Goal: Task Accomplishment & Management: Complete application form

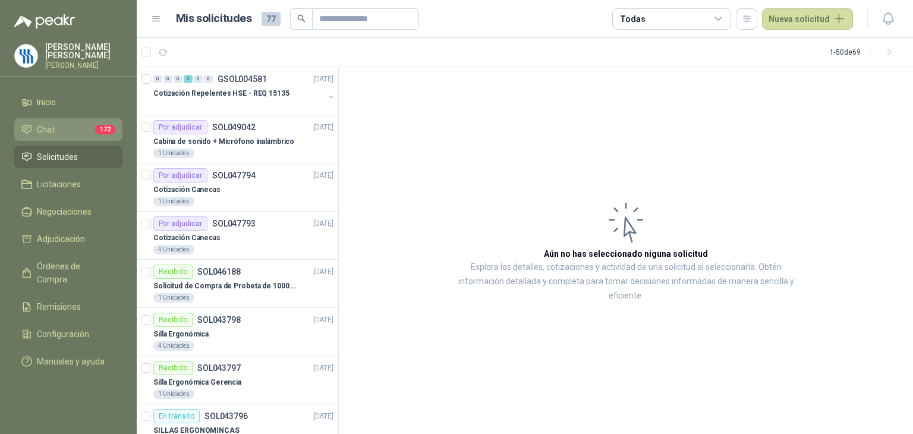
click at [71, 136] on li "Chat 172" at bounding box center [68, 129] width 94 height 13
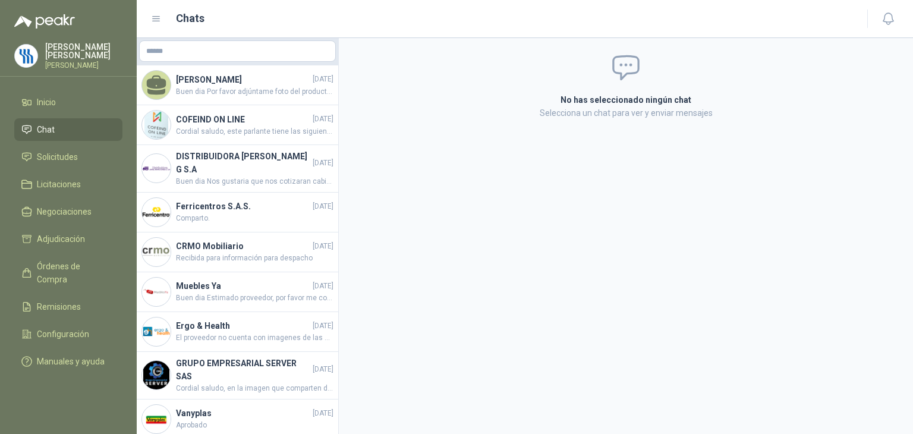
click at [56, 136] on li "Chat" at bounding box center [68, 129] width 94 height 13
click at [65, 109] on li "Inicio" at bounding box center [68, 102] width 94 height 13
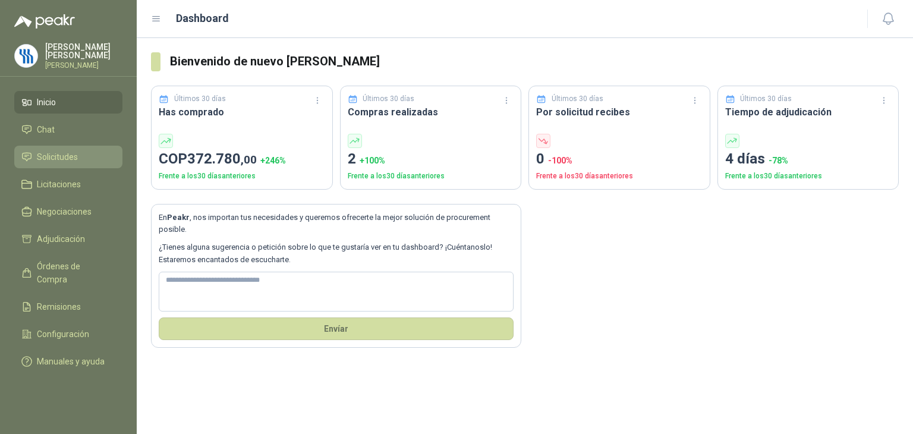
click at [76, 168] on link "Solicitudes" at bounding box center [68, 157] width 108 height 23
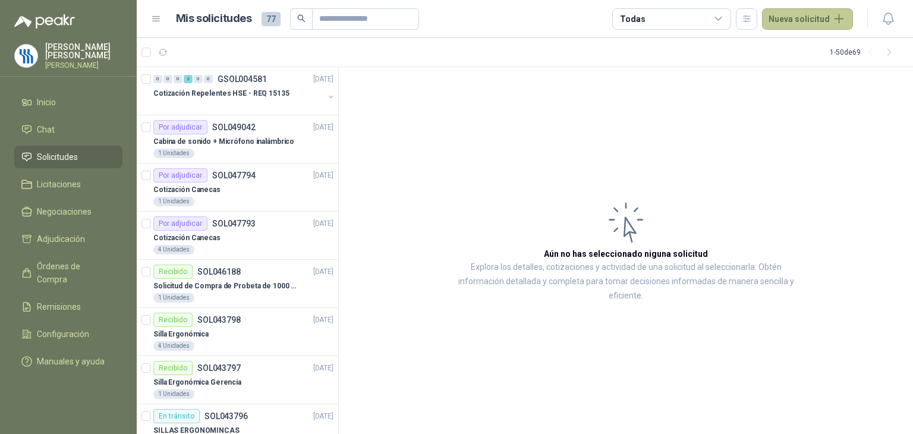
click at [800, 12] on button "Nueva solicitud" at bounding box center [807, 18] width 91 height 21
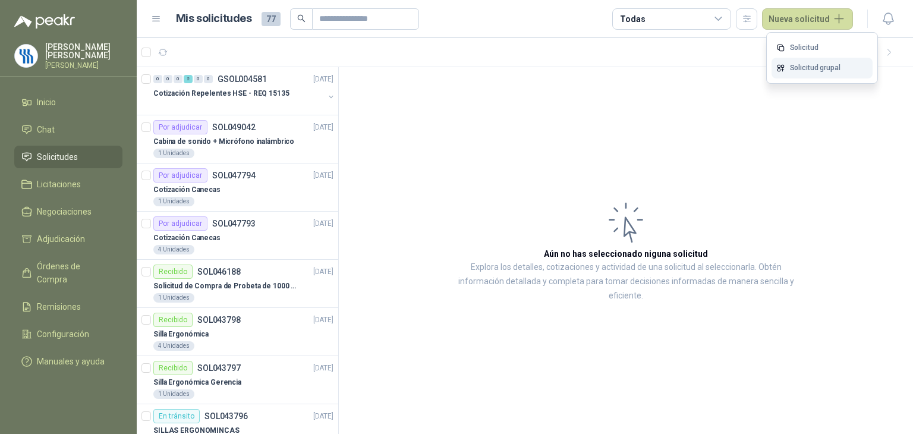
click at [813, 66] on link "Solicitud grupal" at bounding box center [822, 68] width 101 height 21
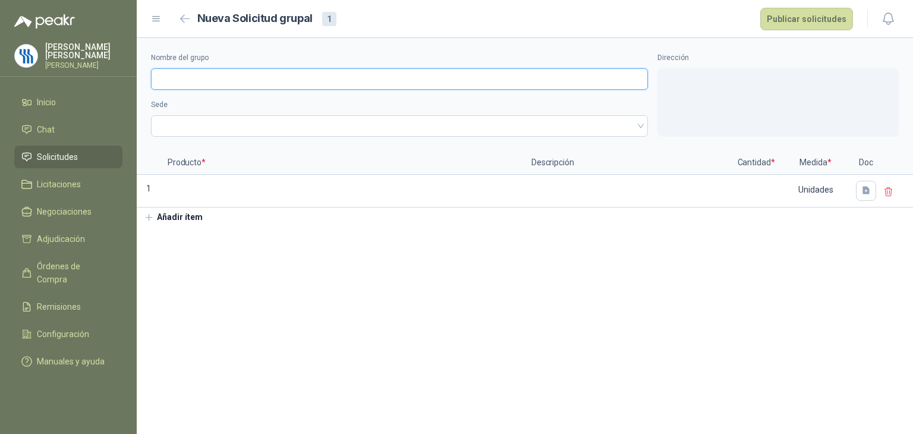
click at [219, 76] on input "Nombre del grupo" at bounding box center [399, 78] width 497 height 21
click at [273, 84] on input "Nombre del grupo" at bounding box center [399, 78] width 497 height 21
paste input "**********"
type input "**********"
click at [232, 116] on input "search" at bounding box center [399, 125] width 483 height 18
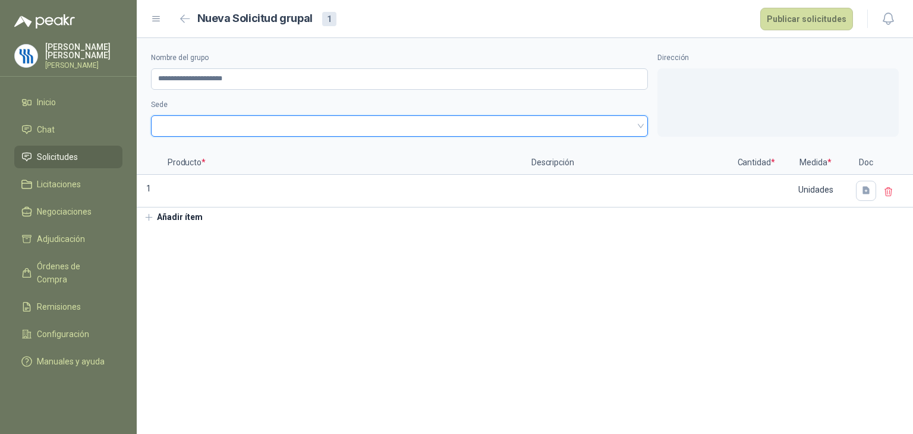
click at [305, 131] on span at bounding box center [399, 126] width 483 height 18
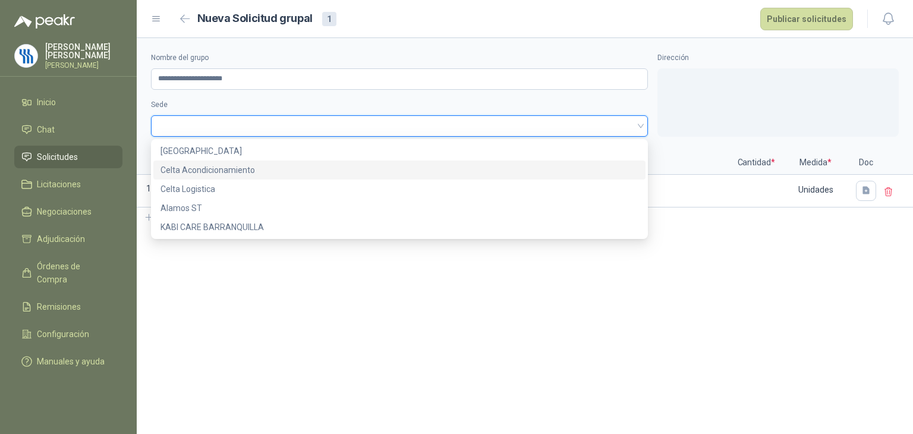
click at [270, 171] on div "Celta Acondicionamiento" at bounding box center [400, 169] width 478 height 13
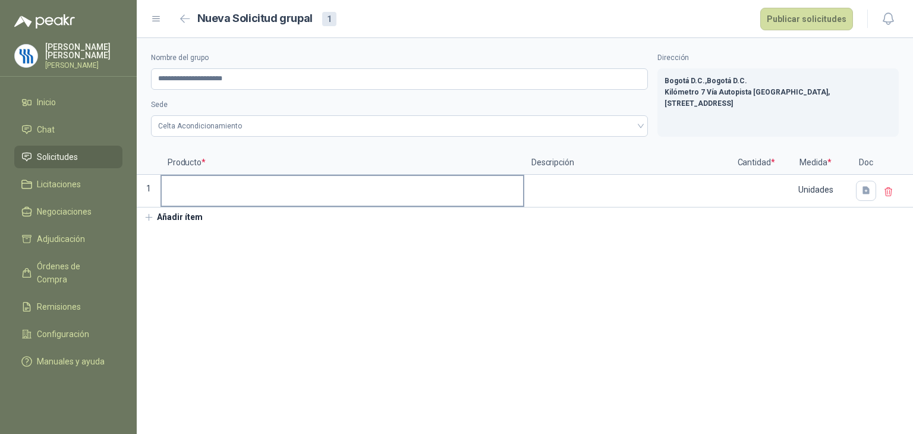
click at [309, 200] on label at bounding box center [342, 191] width 361 height 30
click at [309, 199] on input at bounding box center [342, 187] width 361 height 23
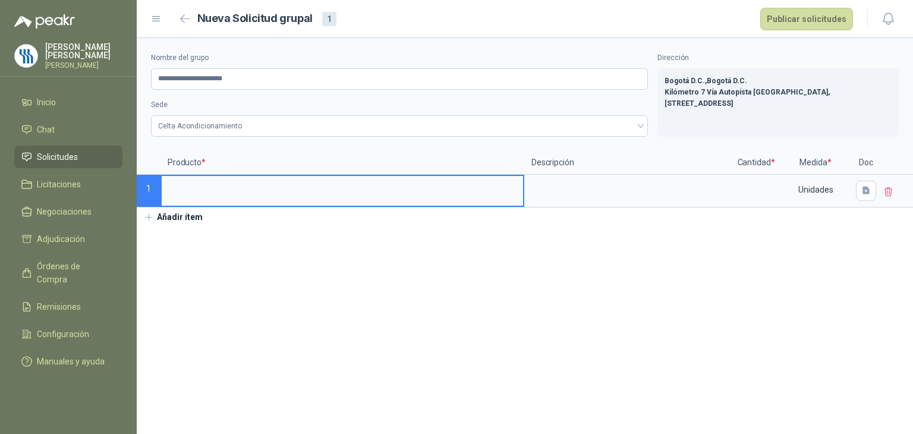
click at [226, 193] on input at bounding box center [342, 187] width 361 height 23
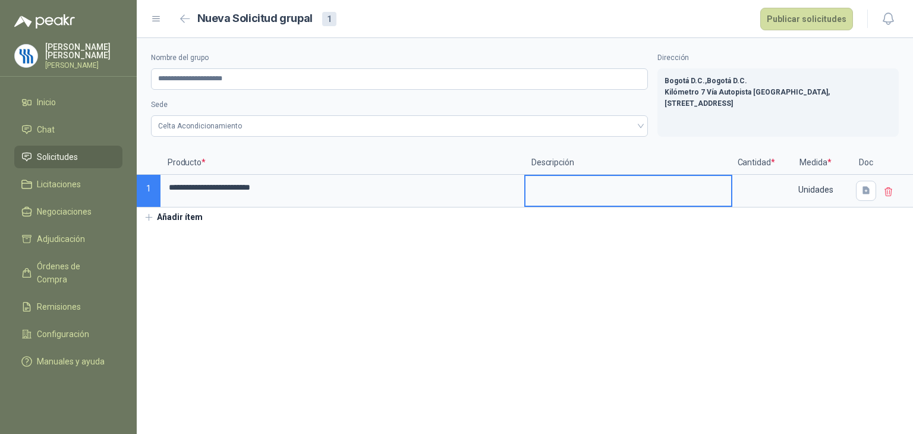
click at [558, 191] on textarea at bounding box center [629, 189] width 206 height 27
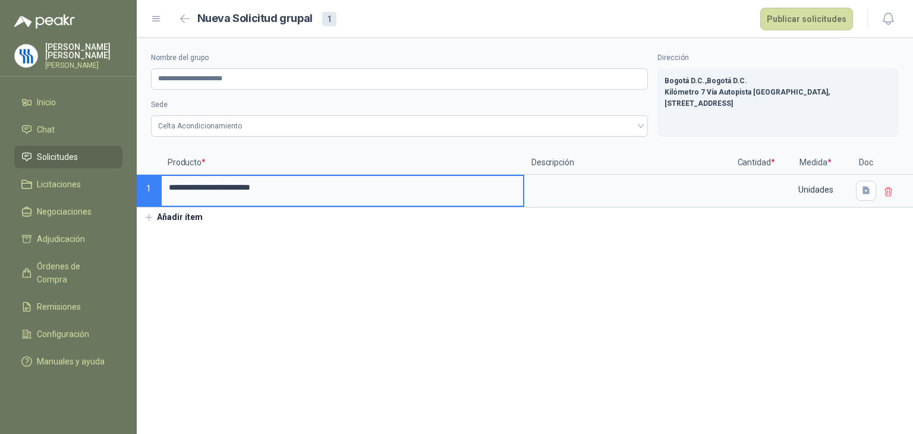
drag, startPoint x: 316, startPoint y: 190, endPoint x: 141, endPoint y: 186, distance: 174.2
click at [141, 186] on div "**********" at bounding box center [525, 179] width 776 height 56
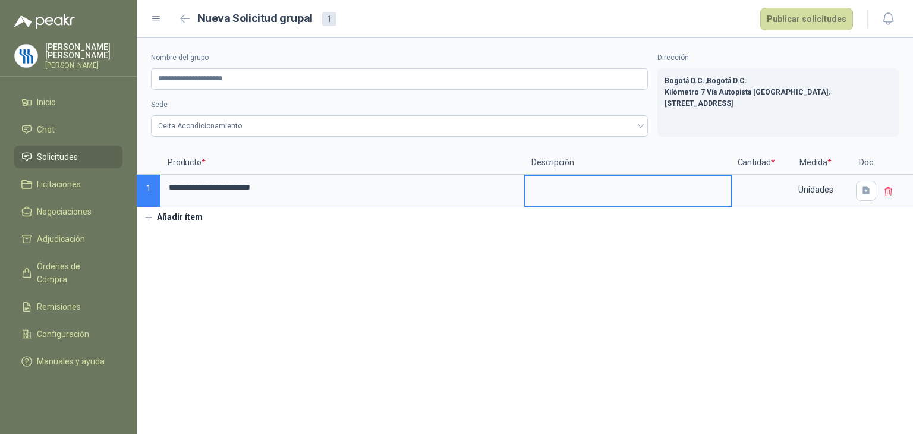
click at [572, 184] on textarea at bounding box center [629, 189] width 206 height 27
click at [744, 196] on input at bounding box center [756, 187] width 45 height 23
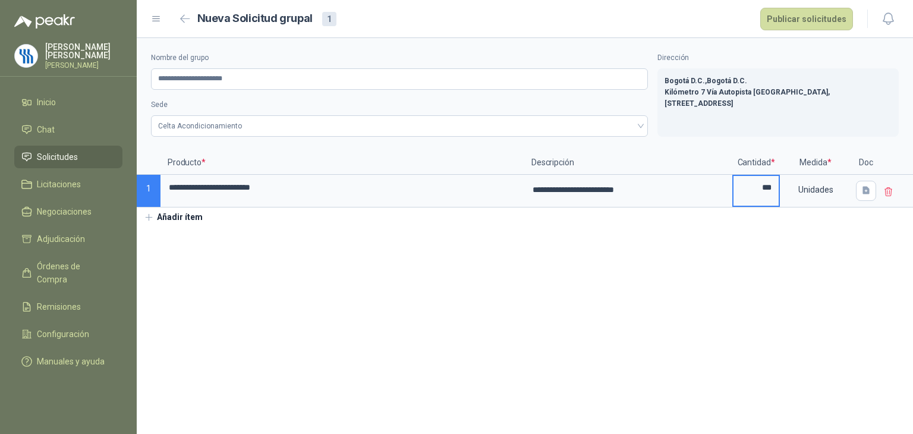
type input "***"
click at [871, 181] on button "button" at bounding box center [866, 191] width 20 height 20
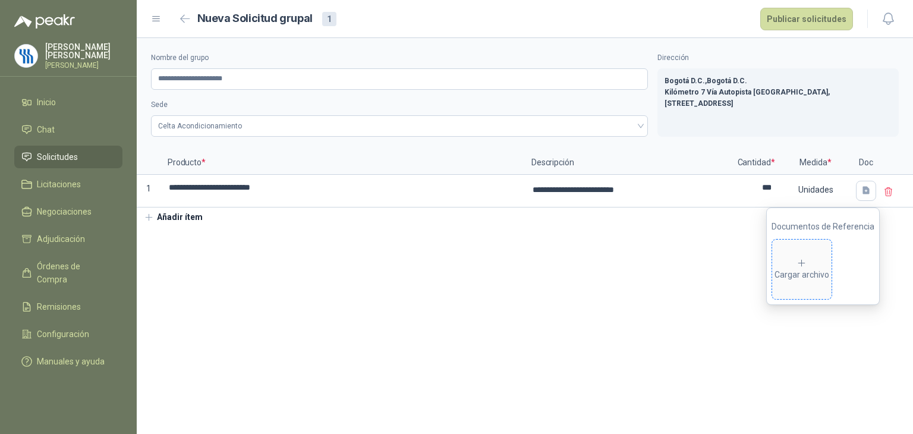
click at [798, 278] on div "Cargar archivo" at bounding box center [802, 270] width 55 height 24
click at [162, 216] on button "Añadir ítem" at bounding box center [173, 217] width 73 height 20
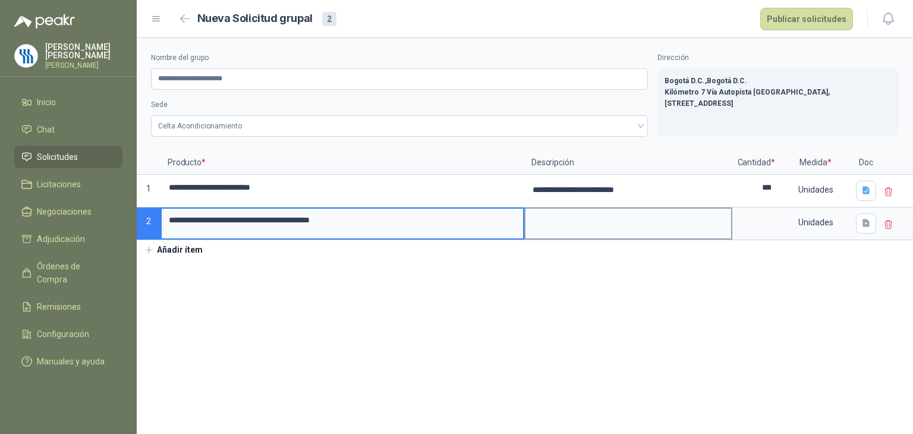
click at [567, 232] on textarea at bounding box center [629, 222] width 206 height 27
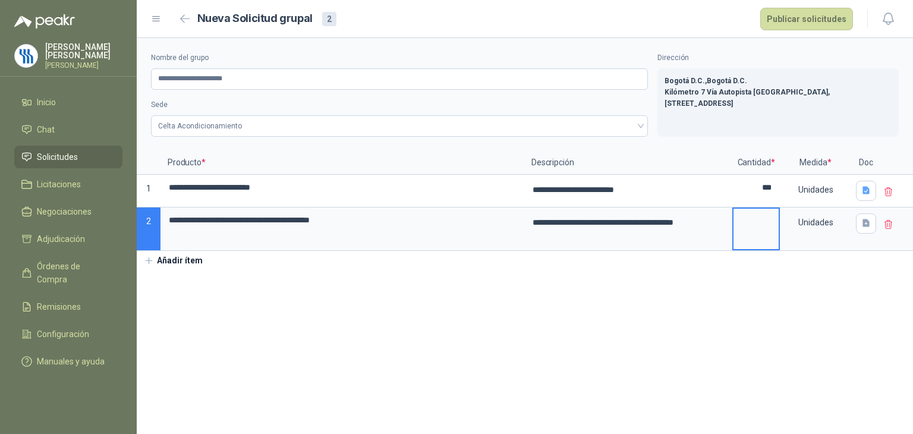
click at [746, 231] on input at bounding box center [756, 220] width 45 height 23
type input "*"
click at [866, 229] on button "button" at bounding box center [866, 223] width 20 height 20
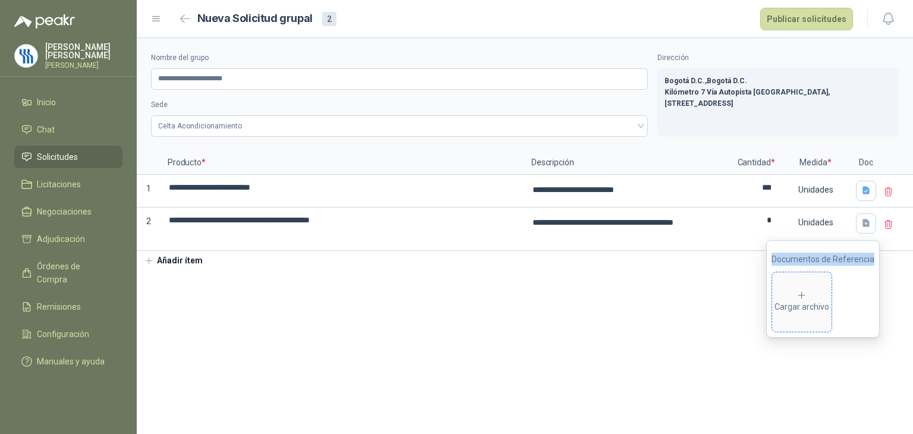
click at [789, 290] on div "Cargar archivo" at bounding box center [802, 302] width 55 height 24
click at [178, 259] on button "Añadir ítem" at bounding box center [173, 261] width 73 height 20
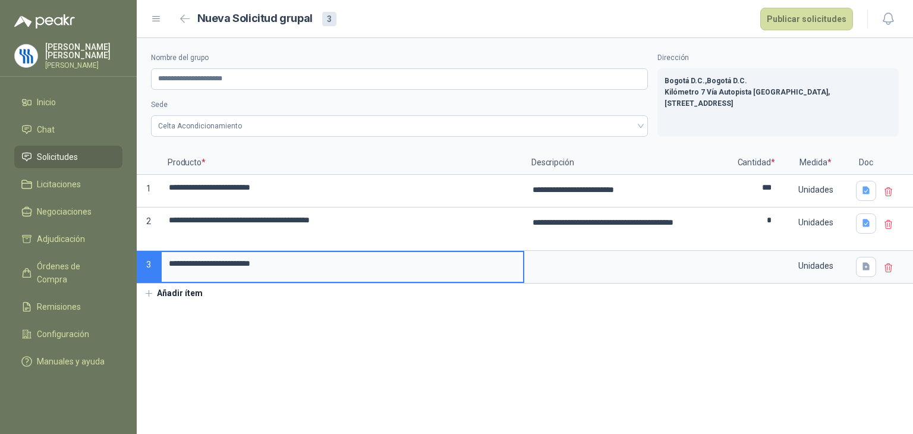
click at [313, 268] on input "**********" at bounding box center [342, 263] width 361 height 23
drag, startPoint x: 312, startPoint y: 265, endPoint x: 115, endPoint y: 238, distance: 198.7
click at [115, 238] on div "**********" at bounding box center [456, 217] width 913 height 434
type input "**********"
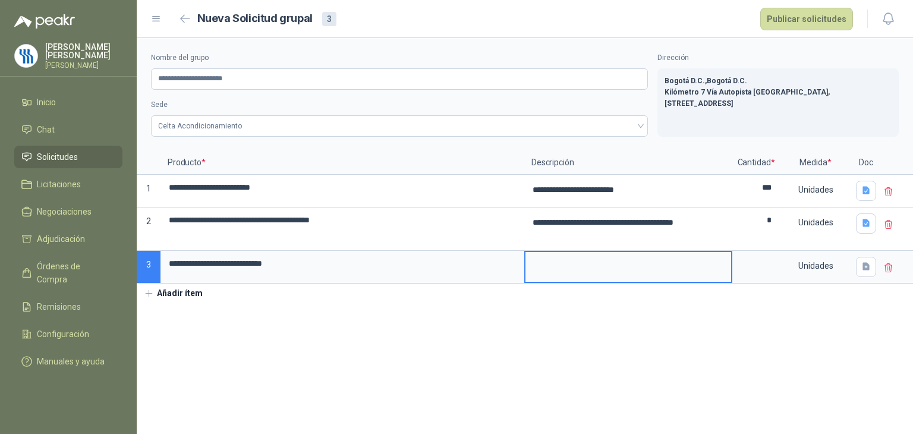
click at [561, 269] on textarea at bounding box center [629, 265] width 206 height 27
click at [756, 268] on input at bounding box center [756, 263] width 45 height 23
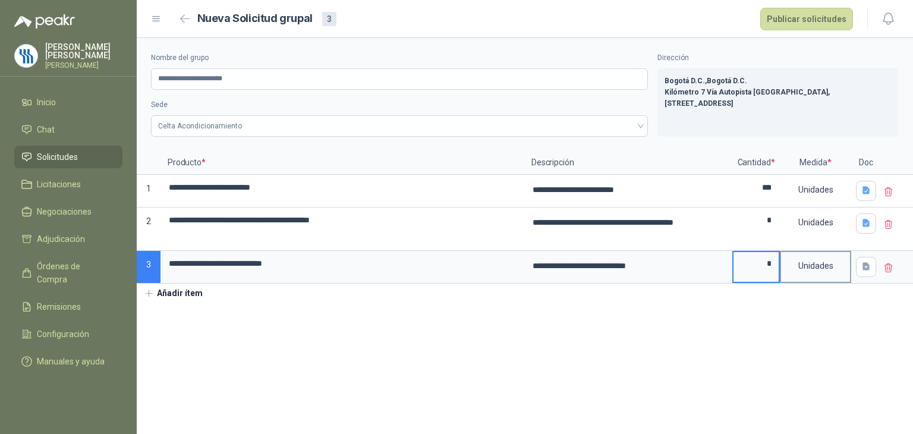
type input "*"
click at [820, 264] on div "Unidades" at bounding box center [815, 265] width 69 height 27
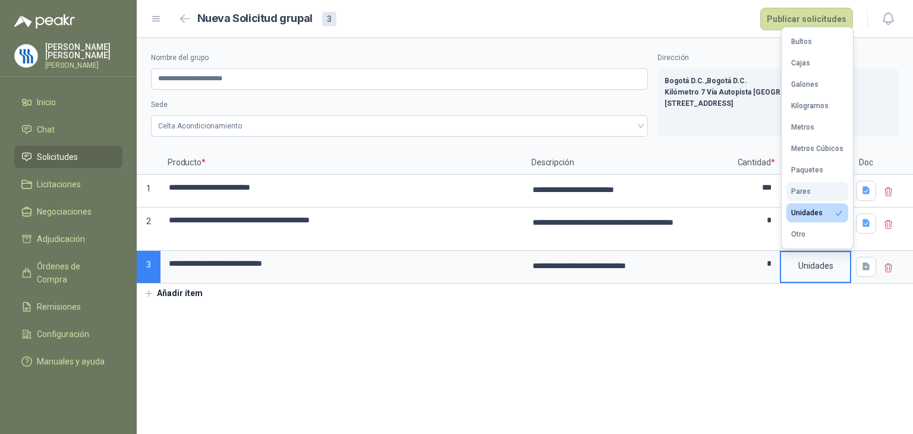
click at [798, 193] on div "Pares" at bounding box center [801, 191] width 20 height 8
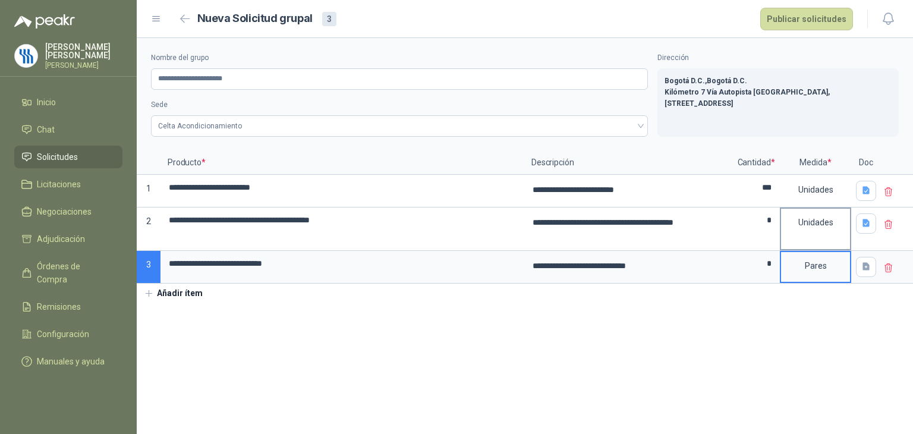
click at [820, 222] on div "Unidades" at bounding box center [815, 222] width 69 height 27
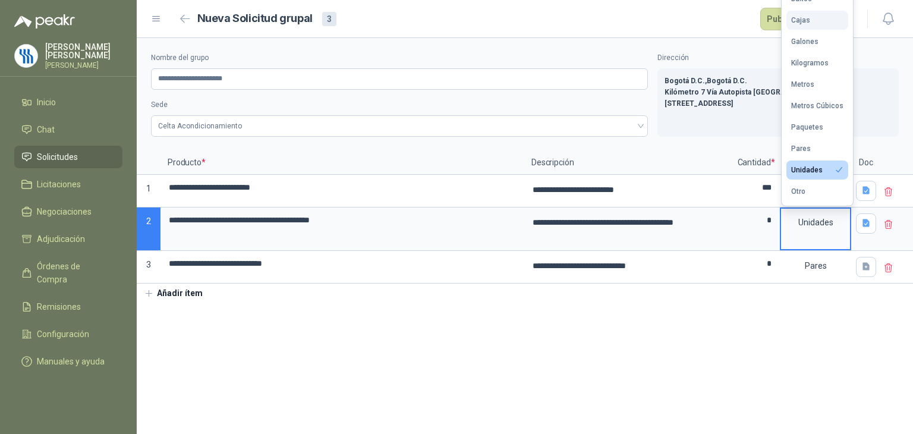
click at [791, 17] on div "Cajas" at bounding box center [800, 20] width 19 height 8
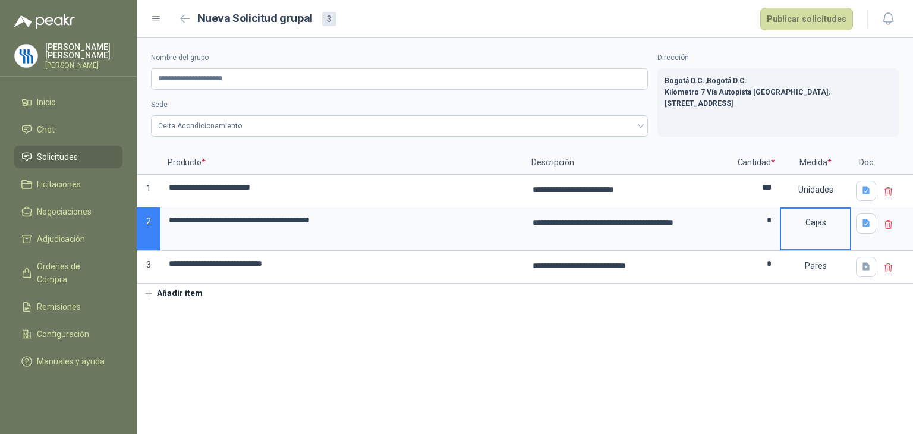
click at [814, 225] on div "Cajas" at bounding box center [815, 222] width 69 height 27
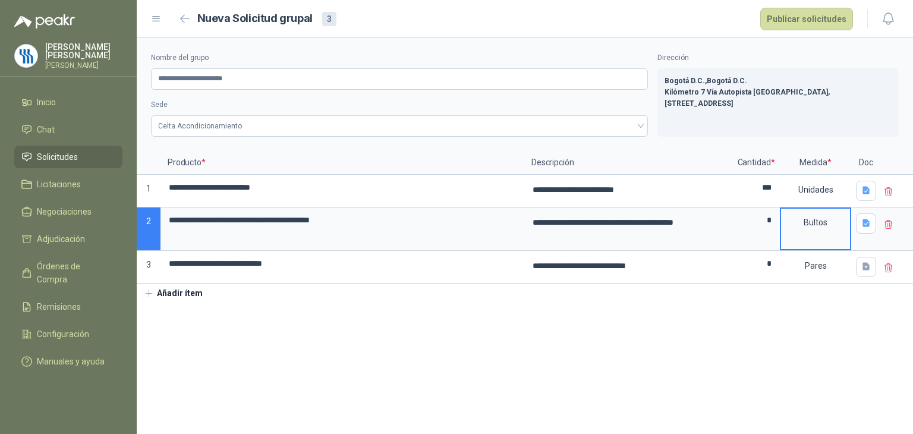
click at [820, 230] on div "Bultos" at bounding box center [815, 222] width 69 height 27
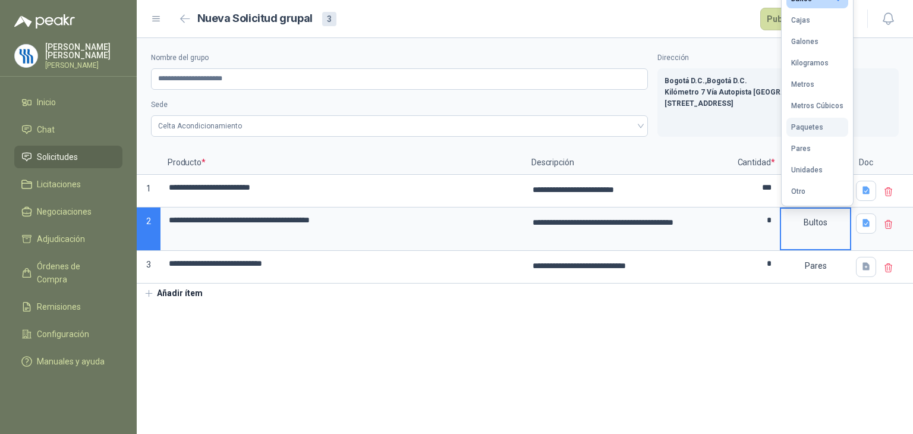
click at [815, 133] on button "Paquetes" at bounding box center [818, 127] width 62 height 19
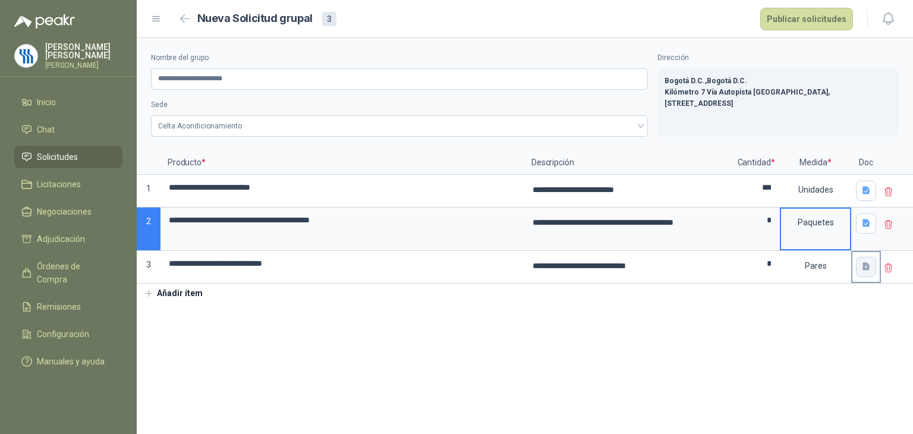
click at [861, 266] on icon "button" at bounding box center [866, 267] width 10 height 10
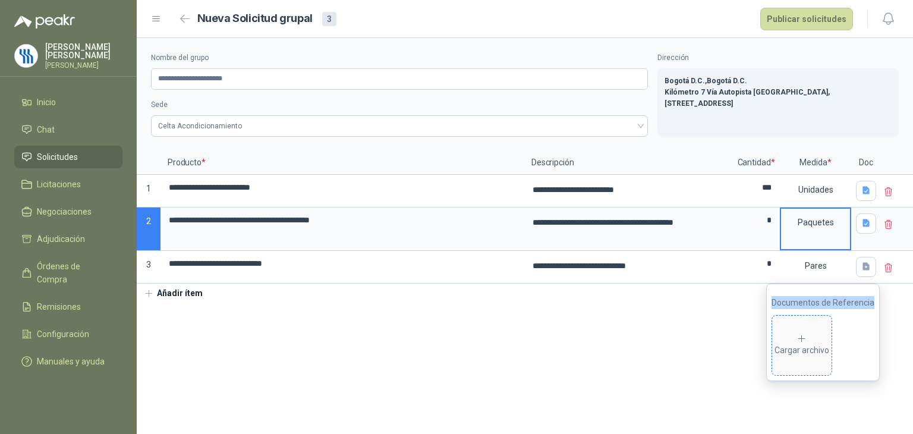
click at [811, 324] on span "Cargar archivo" at bounding box center [801, 345] width 59 height 59
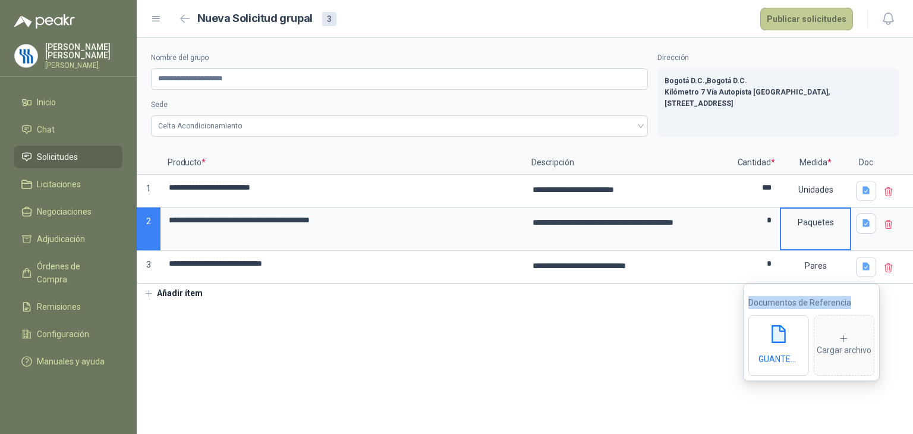
click at [782, 19] on button "Publicar solicitudes" at bounding box center [806, 19] width 93 height 23
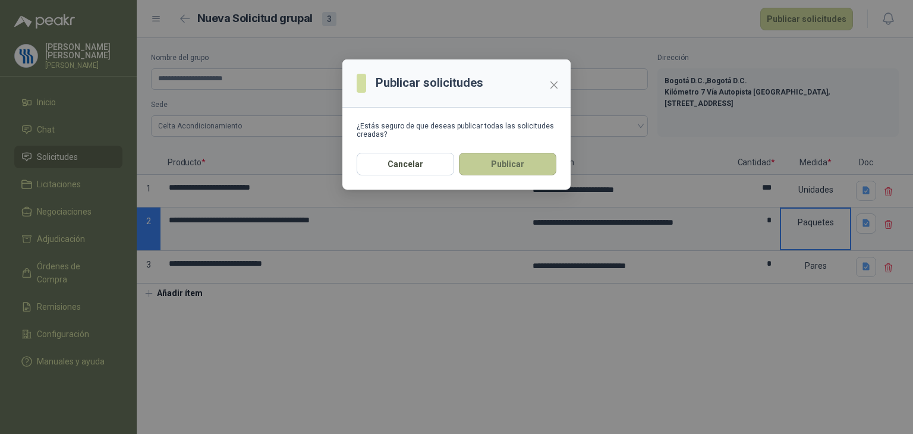
click at [529, 171] on button "Publicar" at bounding box center [507, 164] width 97 height 23
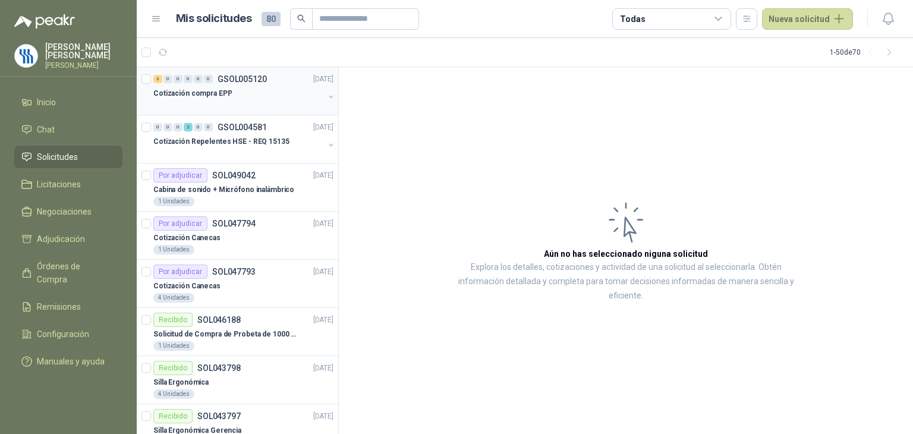
click at [240, 80] on p "GSOL005120" at bounding box center [242, 79] width 49 height 8
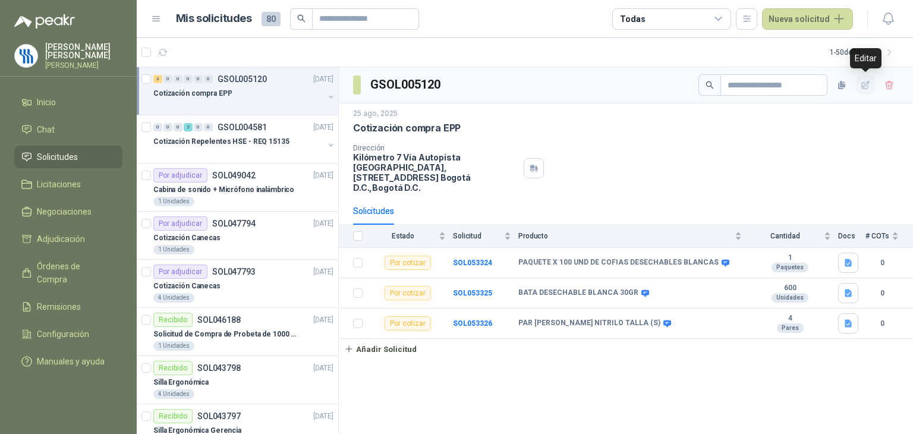
click at [868, 87] on icon "button" at bounding box center [866, 85] width 8 height 8
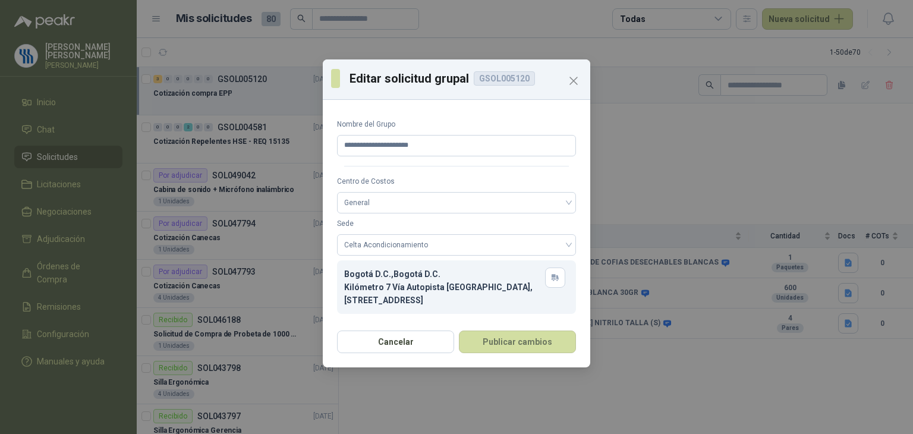
click at [483, 285] on div "Bogotá D.C. , [GEOGRAPHIC_DATA] D.C. Kilómetro 7 Vía Autopista [GEOGRAPHIC_DATA…" at bounding box center [444, 287] width 201 height 39
click at [516, 248] on span "Celta Acondicionamiento" at bounding box center [456, 245] width 225 height 18
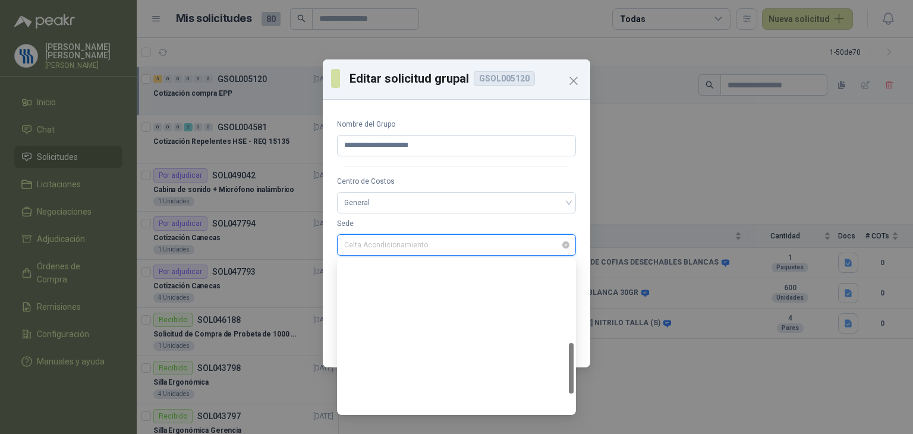
scroll to position [247, 0]
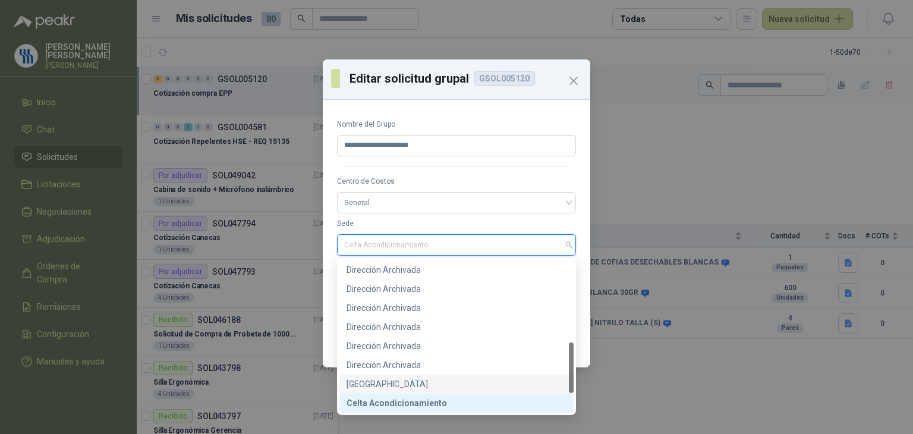
click at [397, 382] on div "[GEOGRAPHIC_DATA]" at bounding box center [457, 384] width 220 height 13
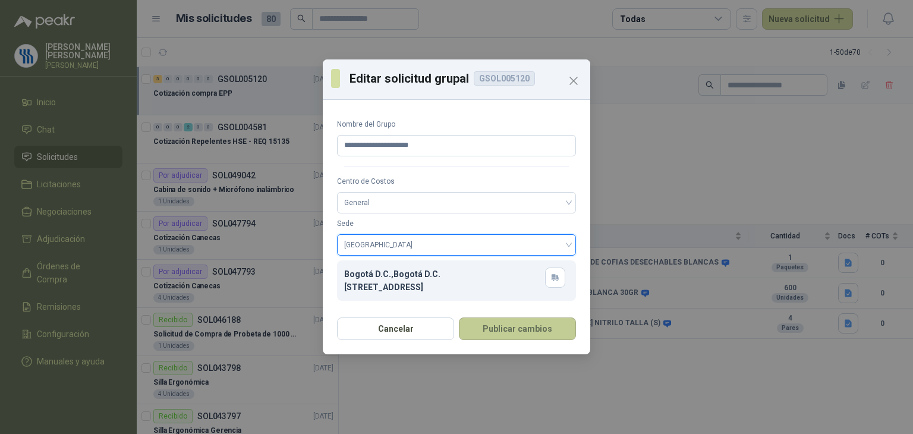
click at [516, 331] on button "Publicar cambios" at bounding box center [517, 328] width 117 height 23
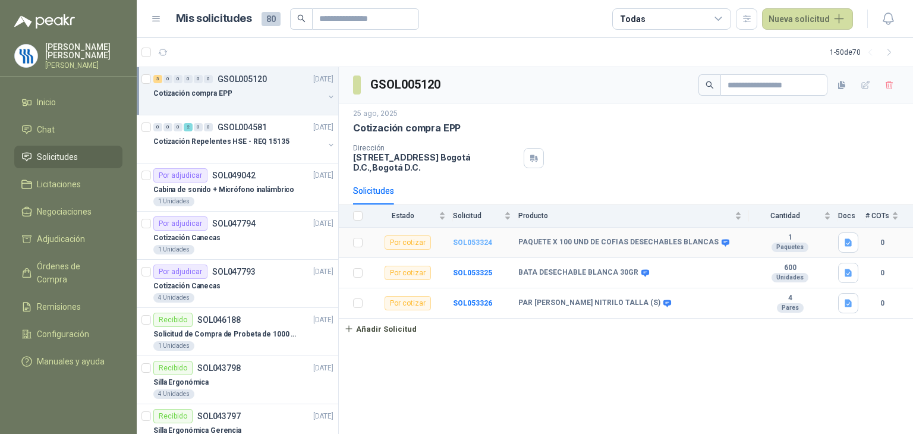
click at [481, 238] on b "SOL053324" at bounding box center [472, 242] width 39 height 8
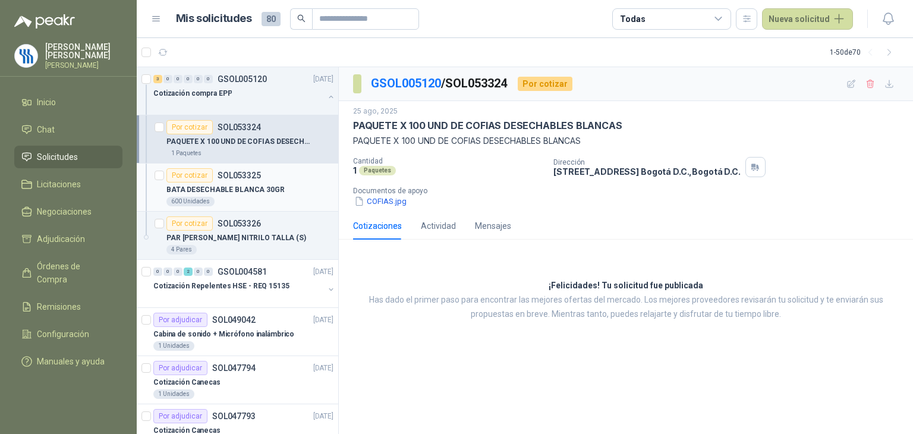
click at [266, 184] on p "BATA DESECHABLE BLANCA 30GR" at bounding box center [225, 189] width 118 height 11
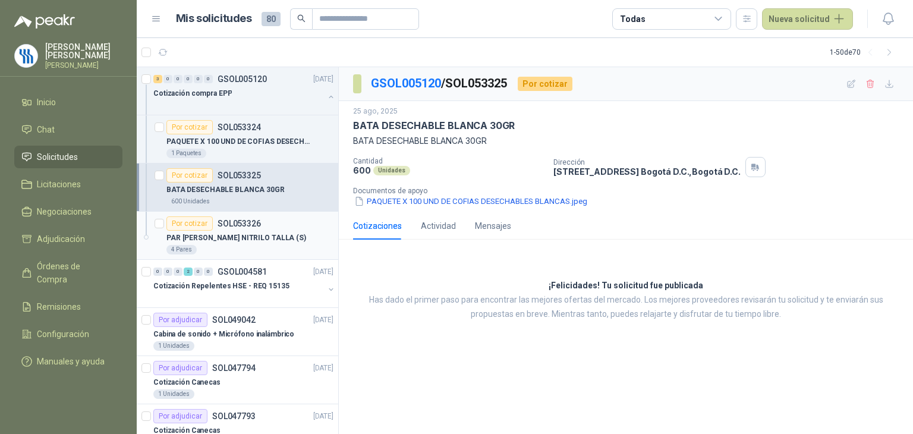
click at [229, 224] on p "SOL053326" at bounding box center [239, 223] width 43 height 8
